Goal: Task Accomplishment & Management: Complete application form

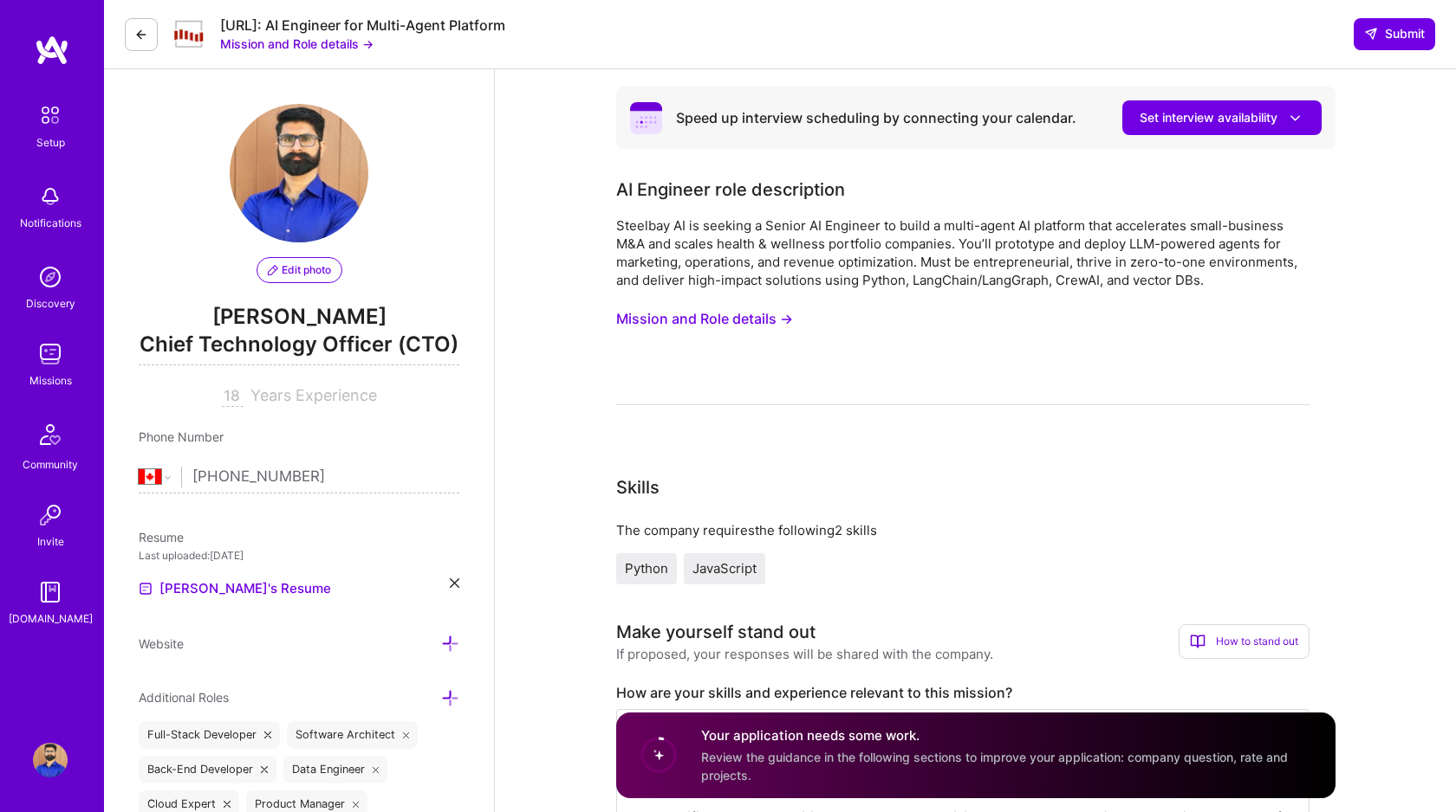
select select "CA"
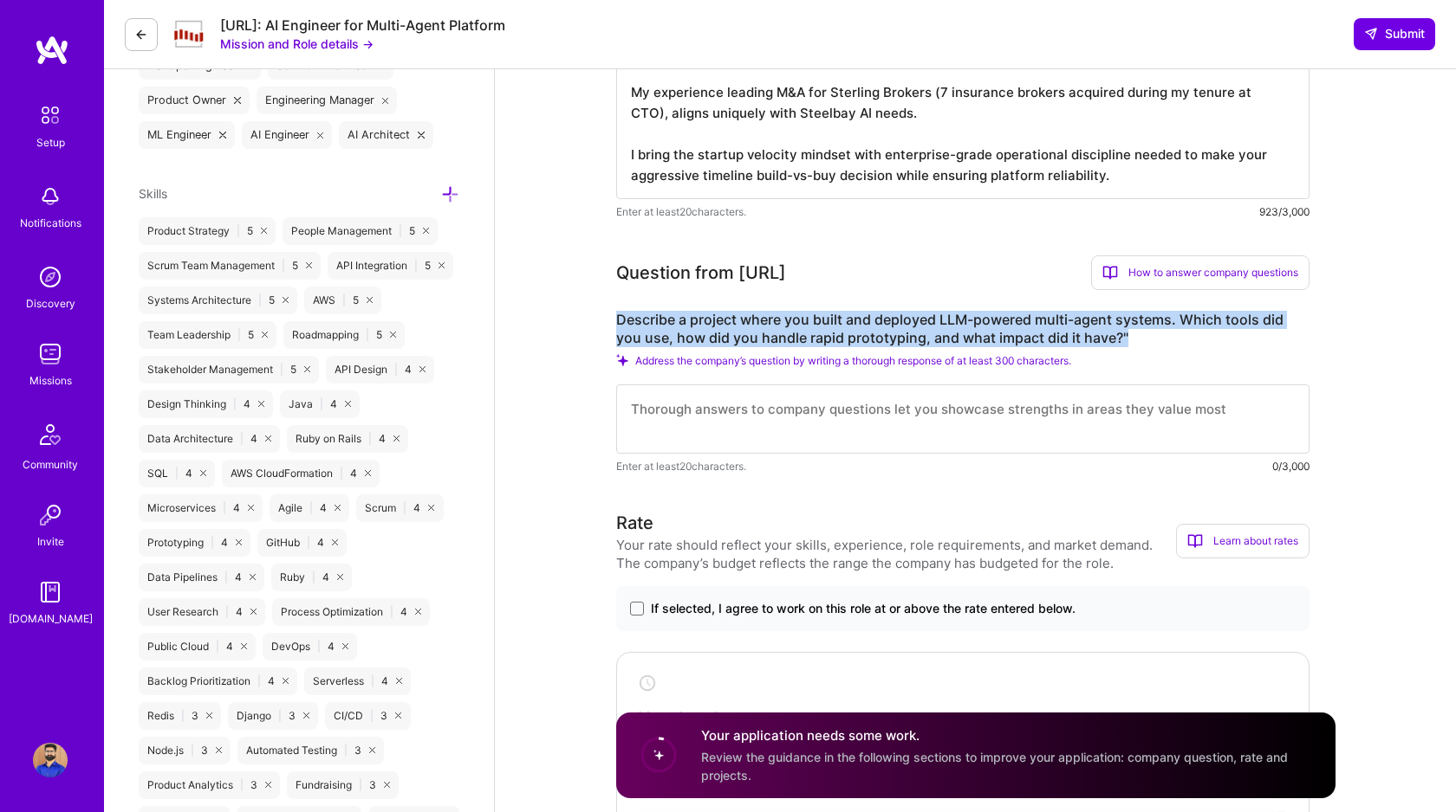
scroll to position [808, 0]
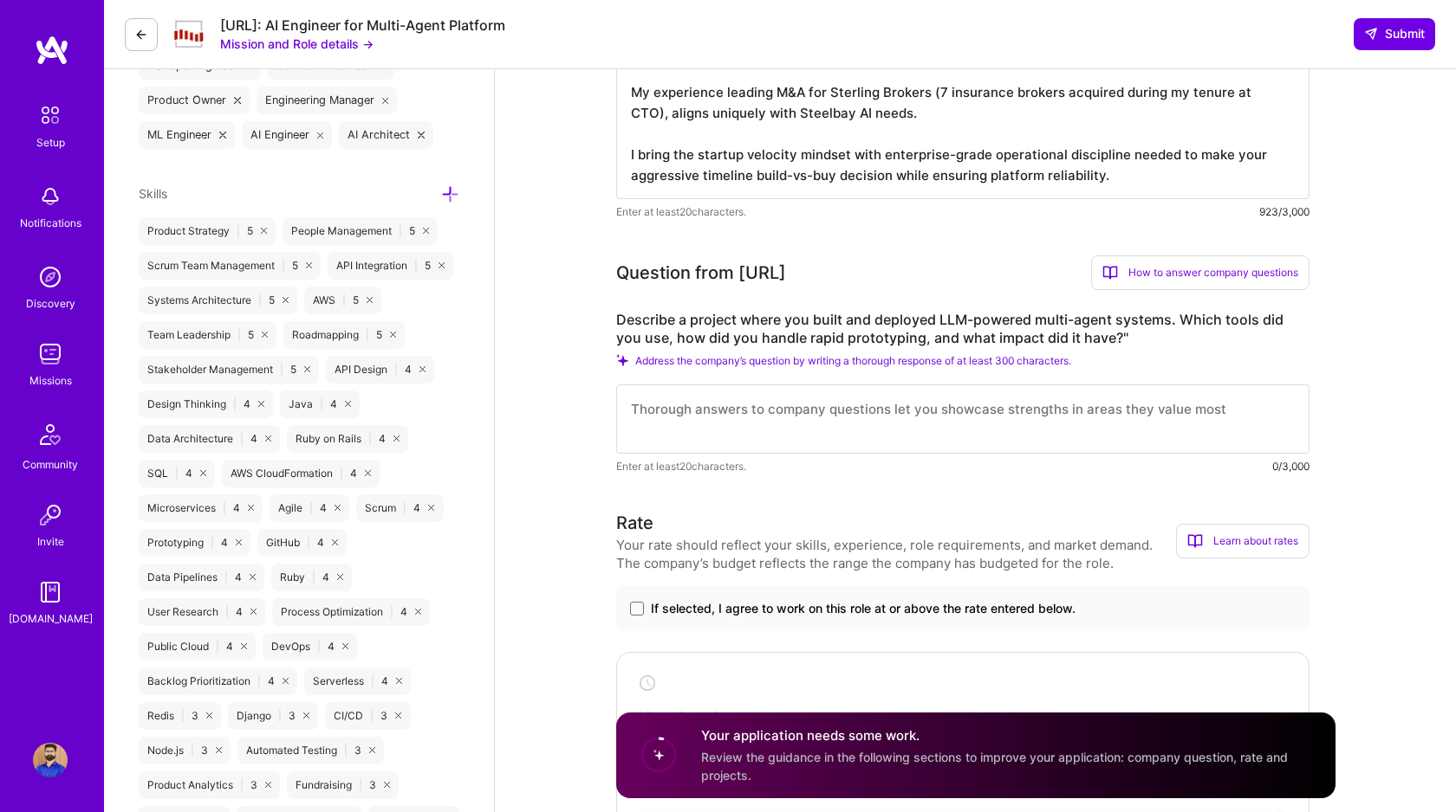
click at [733, 415] on textarea at bounding box center [962, 419] width 693 height 69
paste textarea "Loremi do sitame co ADI el Seddoeiu Tempor—Incidi'u laboree doloremagna aliquae…"
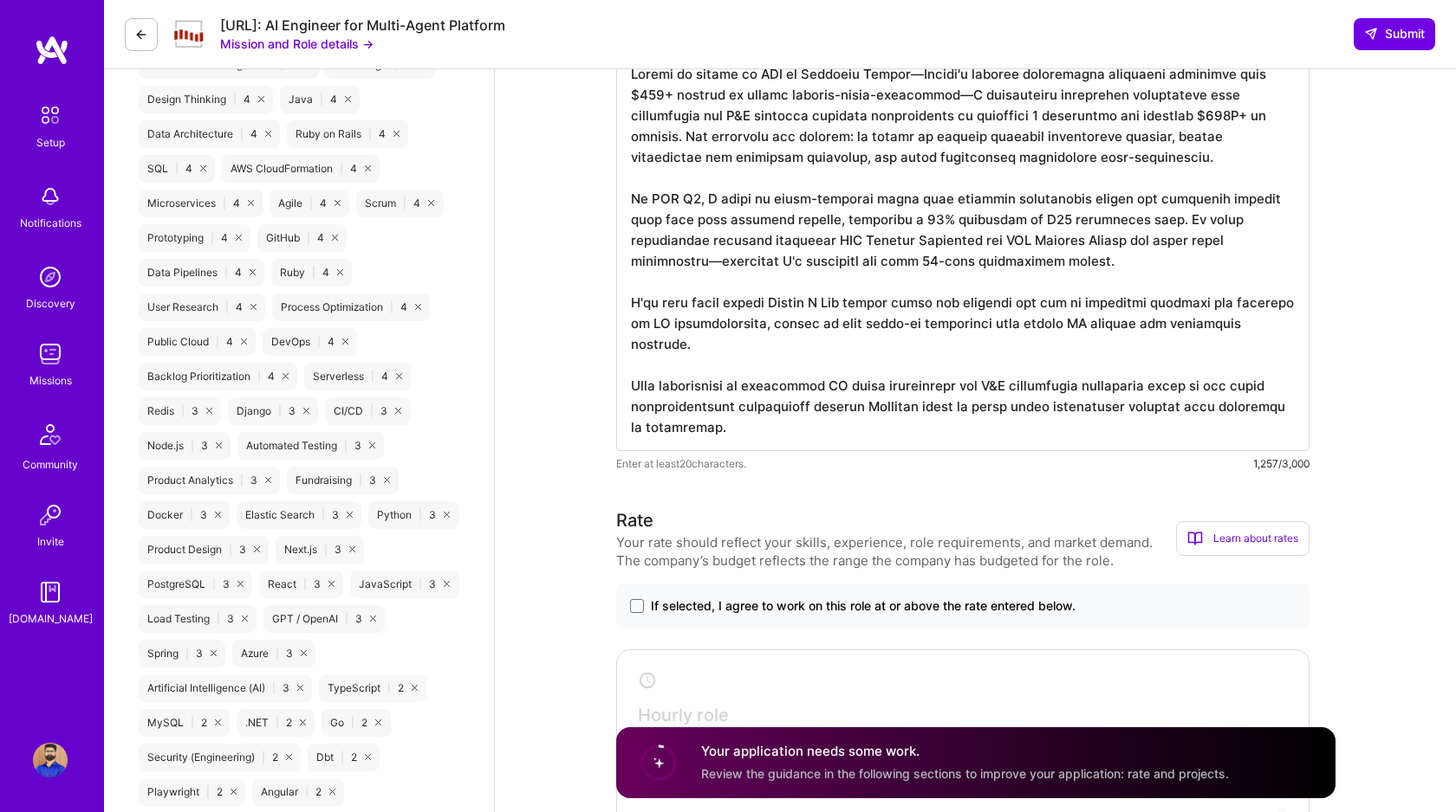
scroll to position [1176, 0]
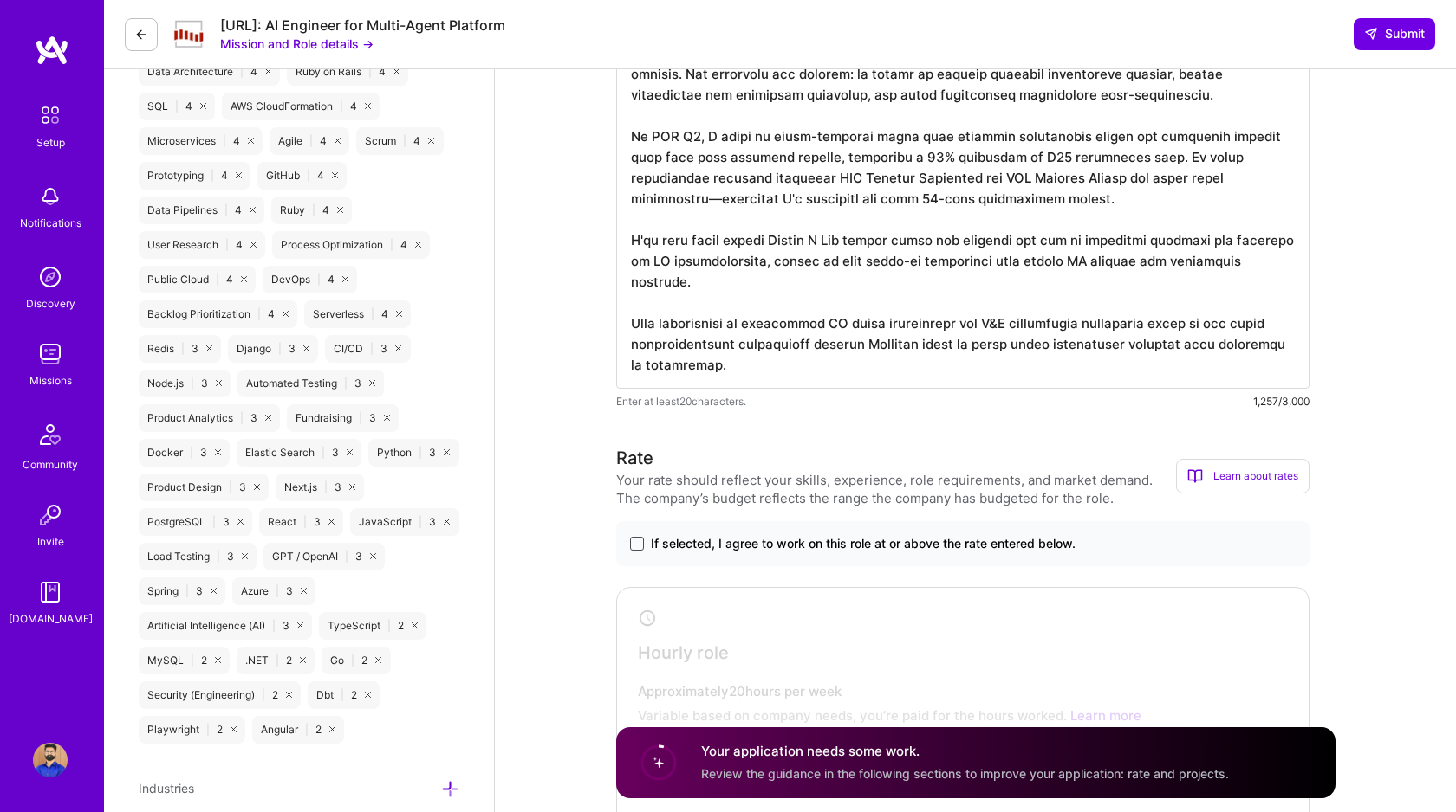
type textarea "Loremi do sitame co ADI el Seddoeiu Tempor—Incidi'u laboree doloremagna aliquae…"
click at [633, 545] on span at bounding box center [636, 544] width 14 height 14
click at [0, 0] on input "If selected, I agree to work on this role at or above the rate entered below." at bounding box center [0, 0] width 0 height 0
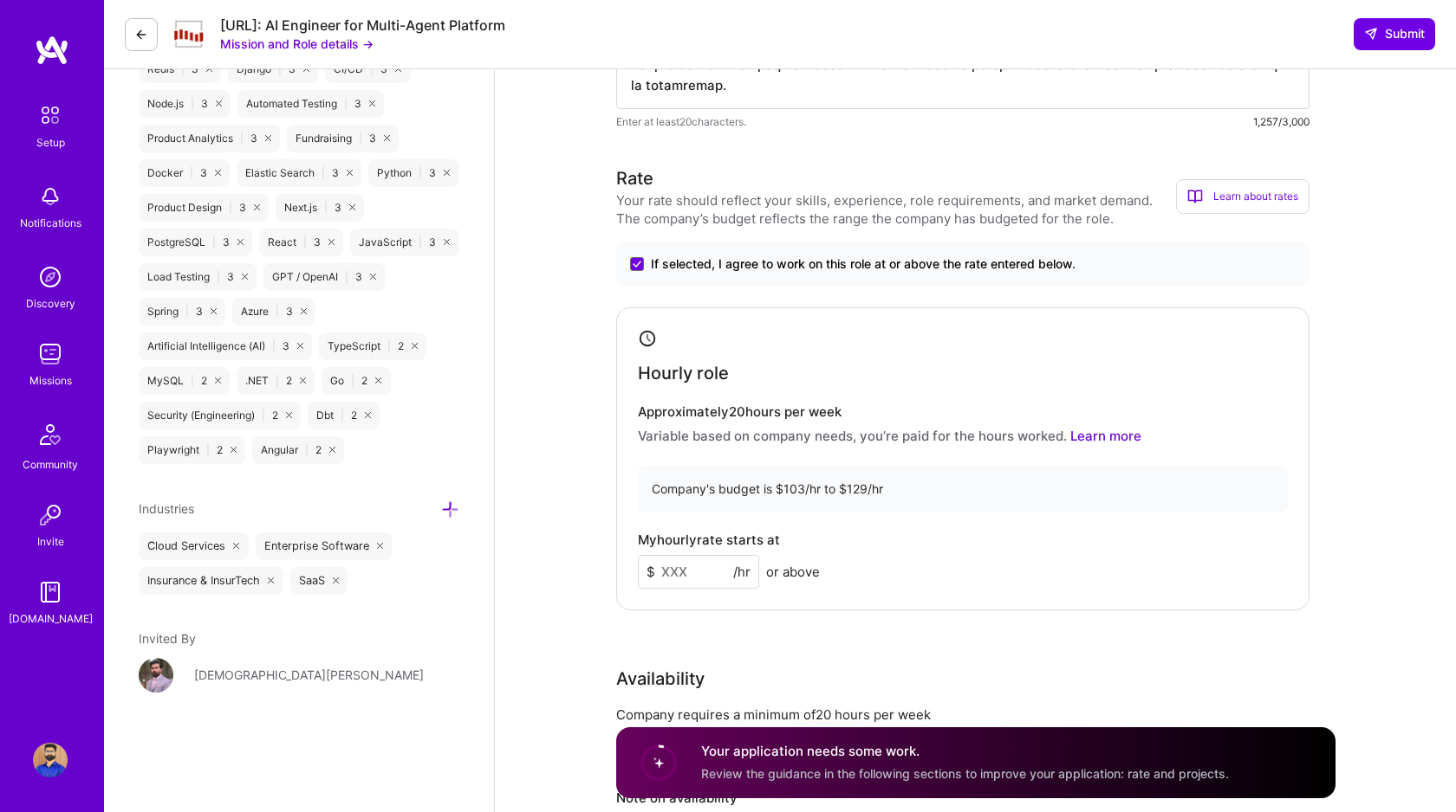
scroll to position [1459, 0]
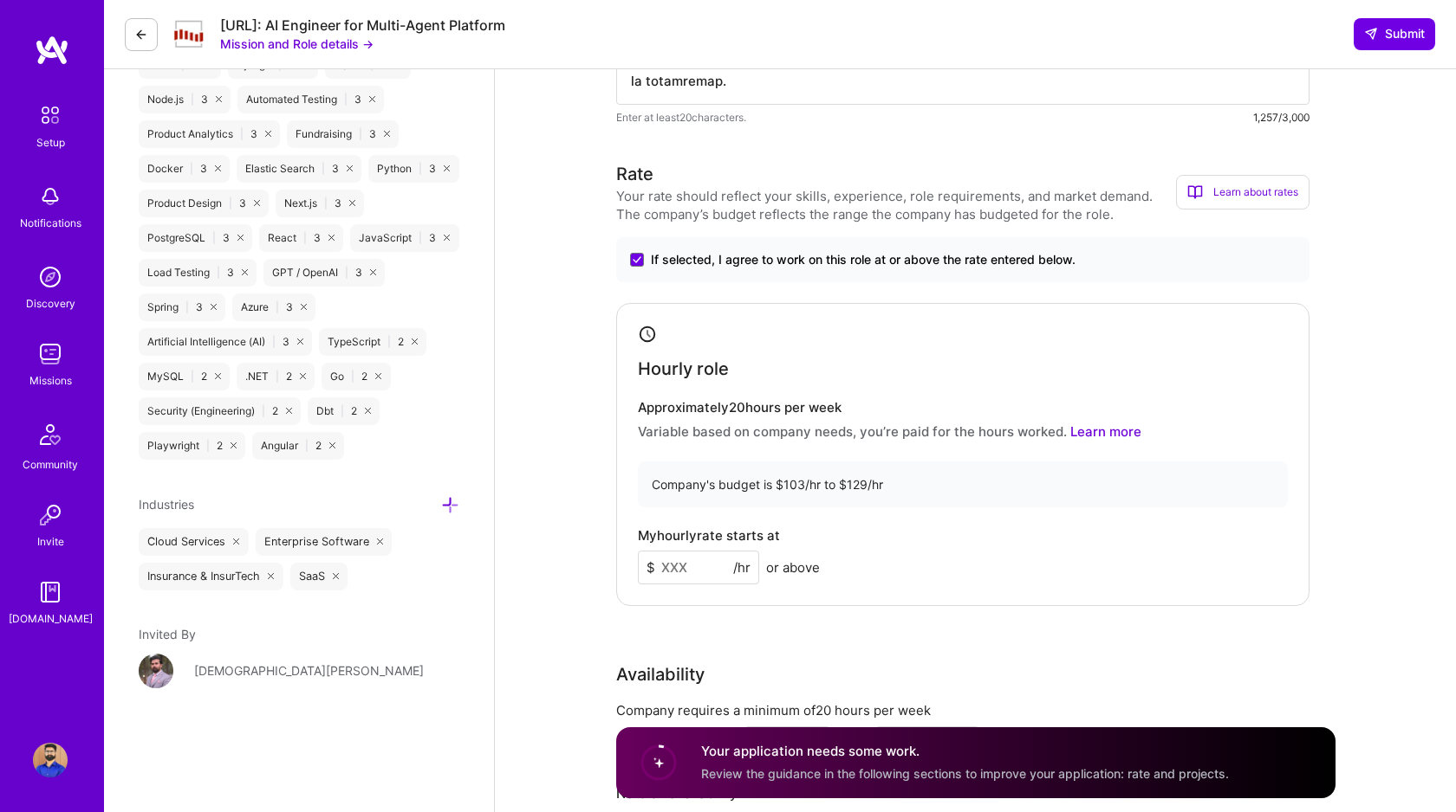
click at [688, 566] on input at bounding box center [699, 568] width 121 height 34
type input "125"
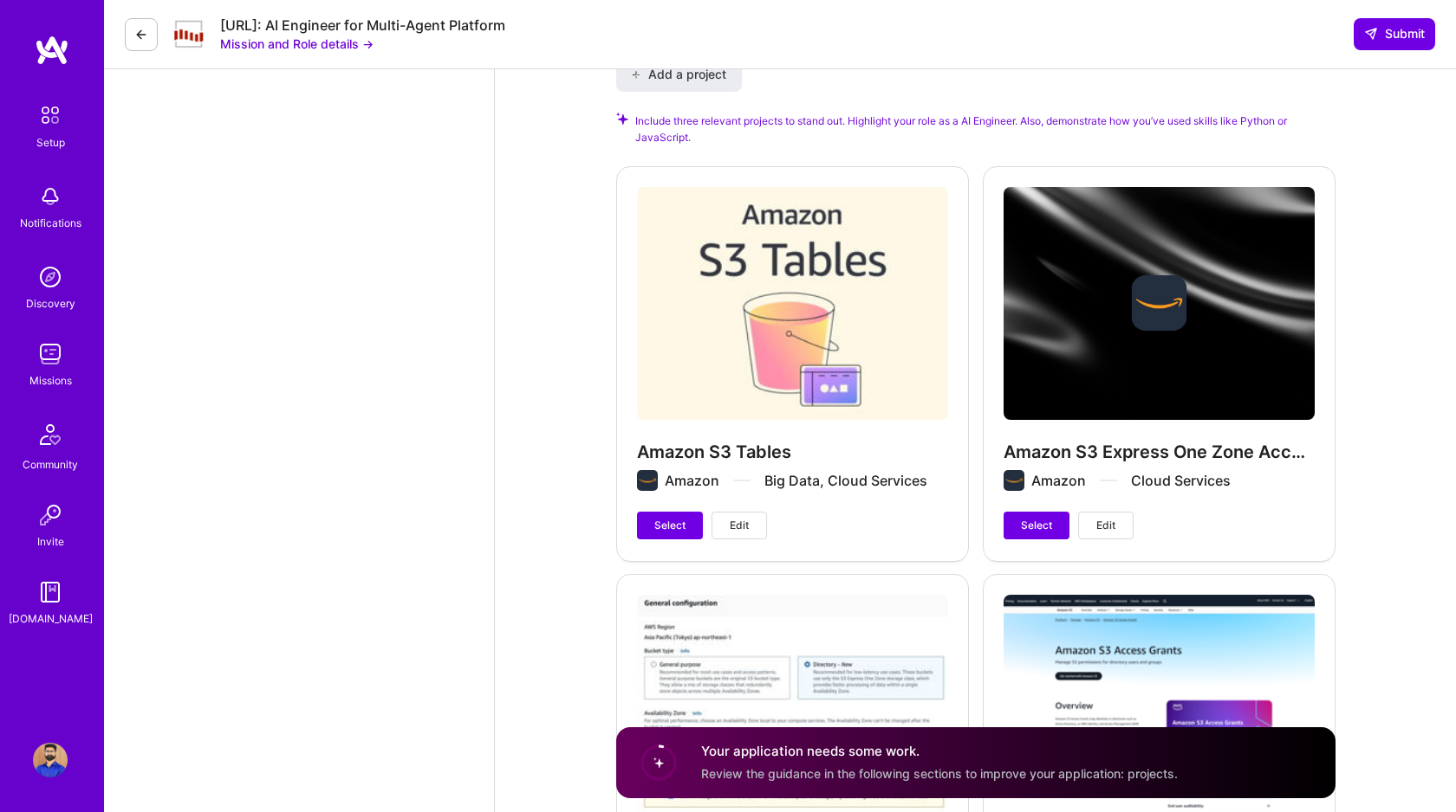
scroll to position [2622, 0]
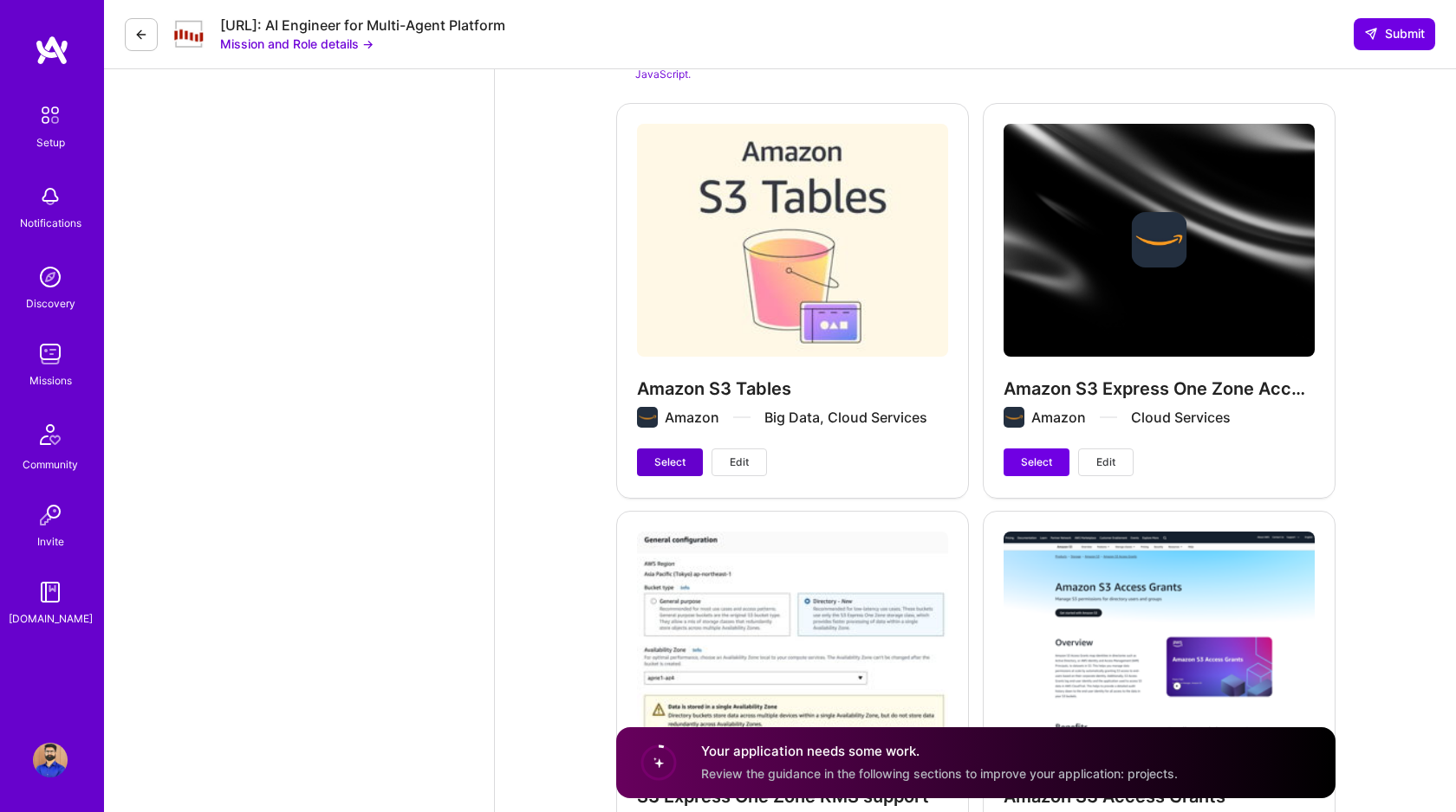
click at [658, 463] on span "Select" at bounding box center [669, 462] width 31 height 16
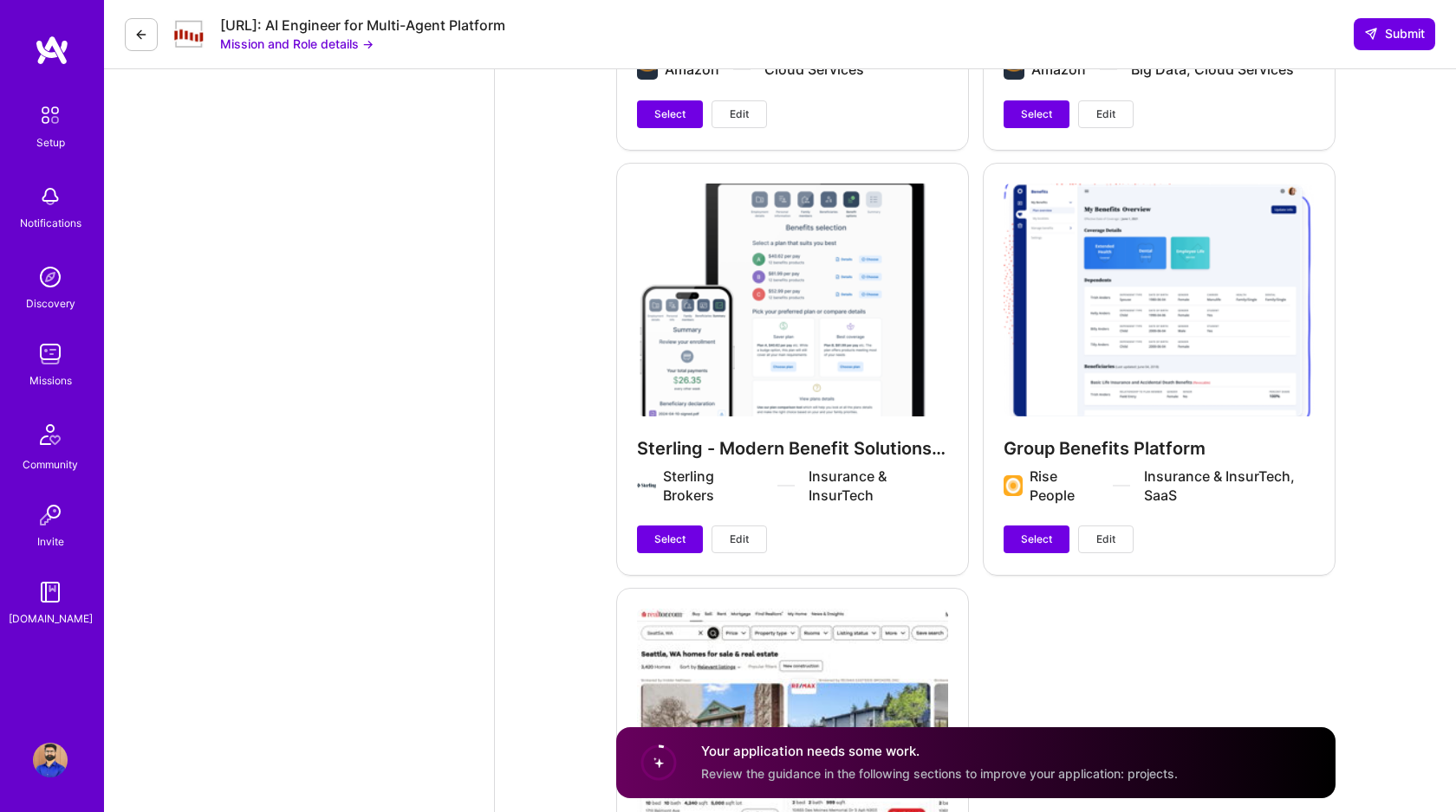
scroll to position [3381, 0]
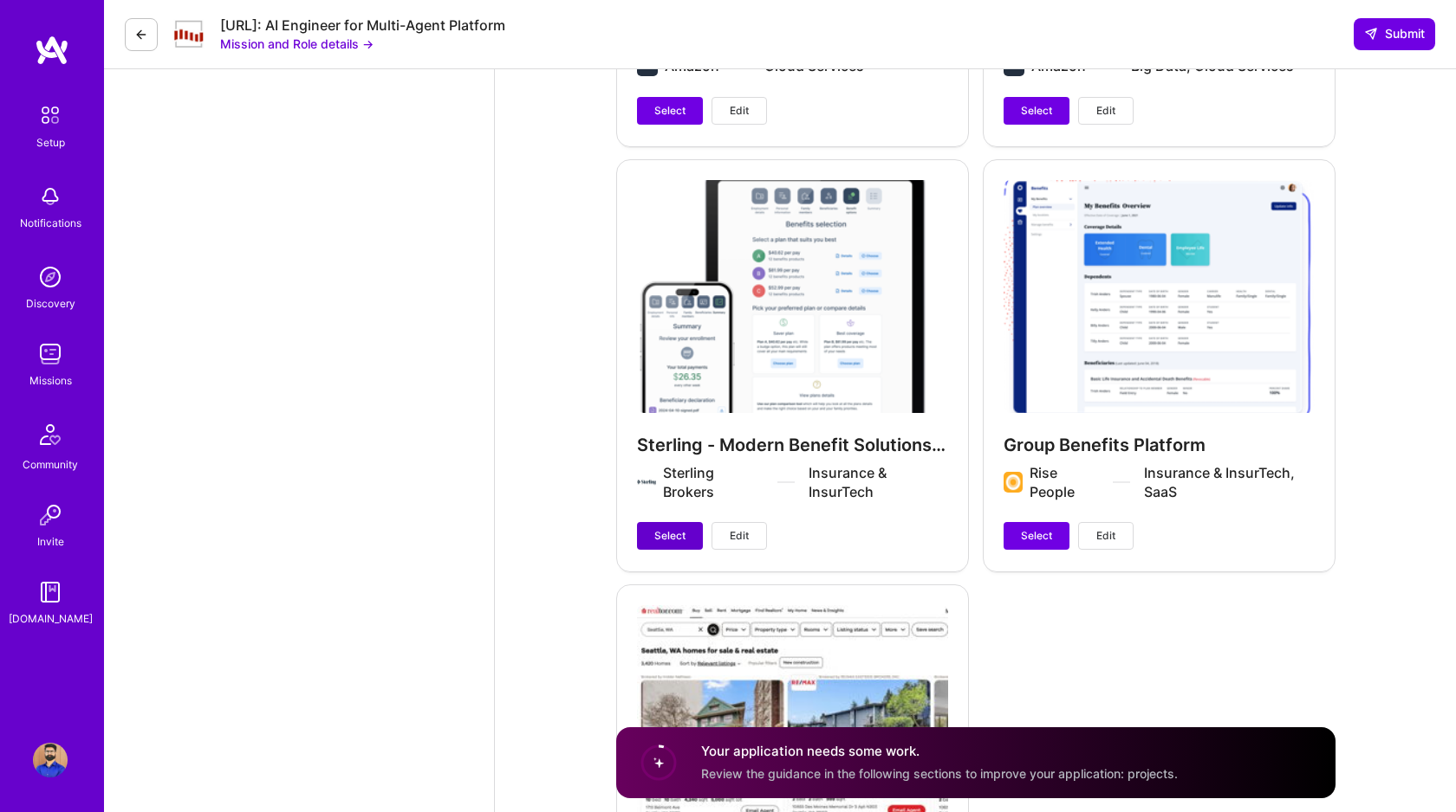
click at [659, 534] on span "Select" at bounding box center [669, 536] width 31 height 16
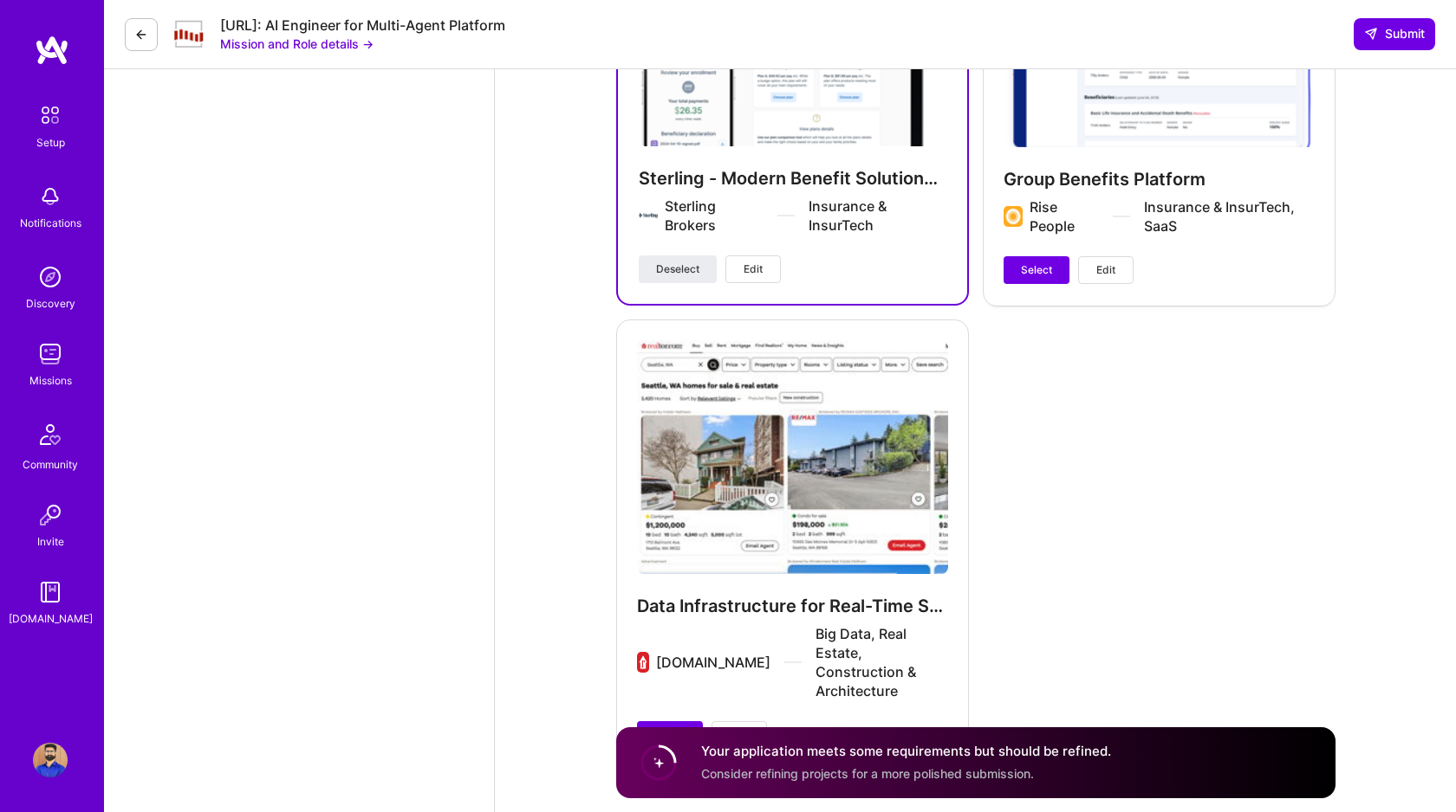
scroll to position [3678, 0]
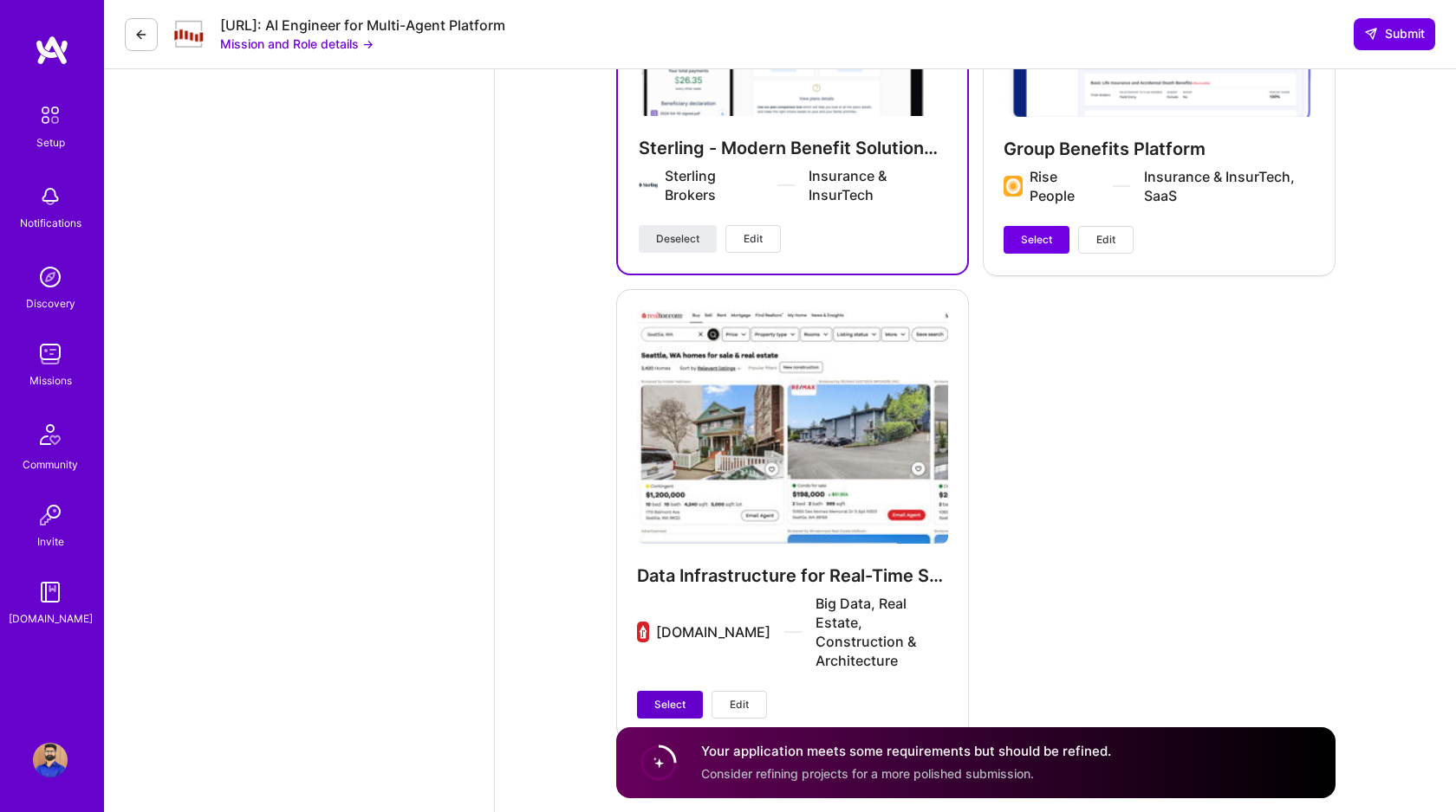
click at [678, 691] on button "Select" at bounding box center [670, 705] width 66 height 28
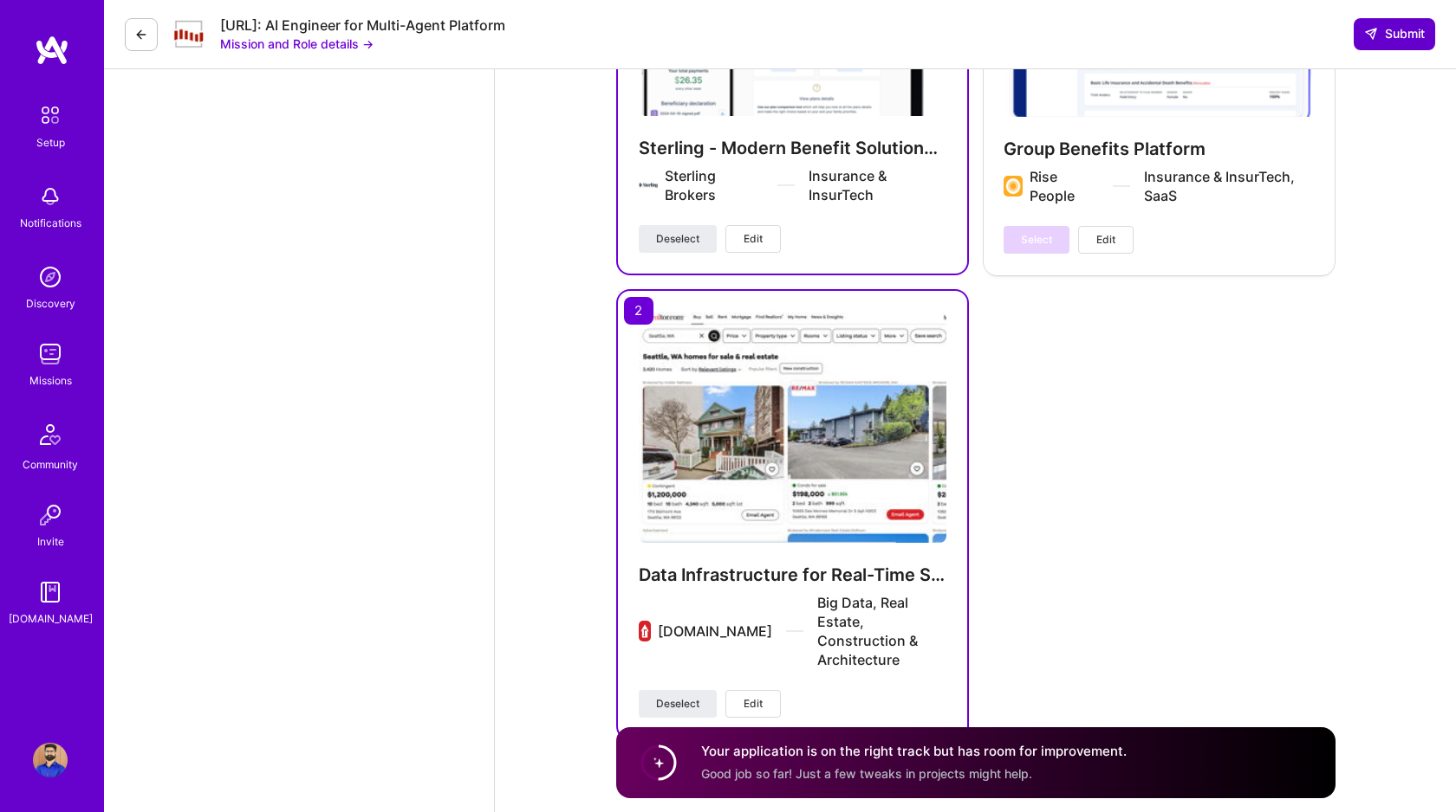
click at [1394, 40] on span "Submit" at bounding box center [1394, 34] width 61 height 18
